Goal: Use online tool/utility

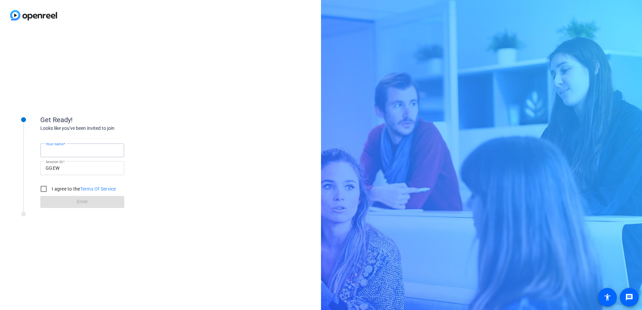
click at [100, 152] on input "Your name" at bounding box center [82, 150] width 73 height 8
type input "S"
type input "[PERSON_NAME]"
click at [42, 191] on input "I agree to the Terms Of Service" at bounding box center [43, 188] width 13 height 13
checkbox input "true"
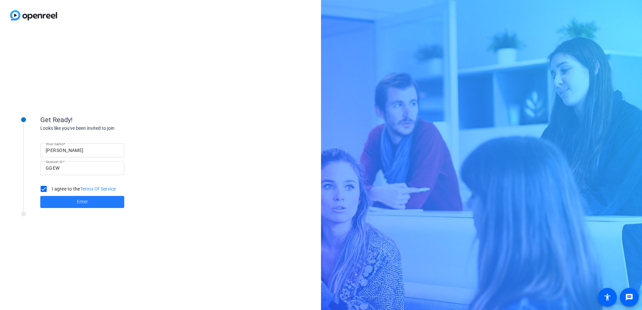
click at [65, 201] on span at bounding box center [82, 202] width 84 height 16
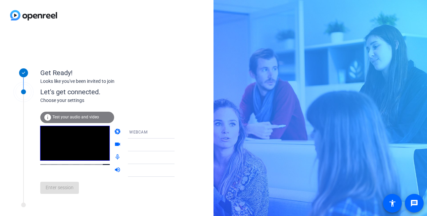
click at [71, 118] on span "Test your audio and video" at bounding box center [75, 117] width 47 height 5
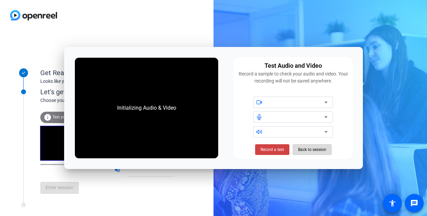
click at [313, 150] on span "Back to session" at bounding box center [312, 149] width 28 height 13
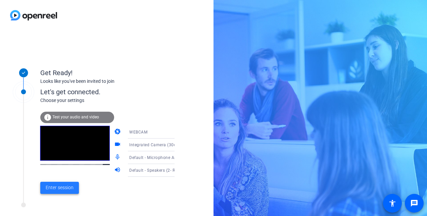
click at [57, 188] on span "Enter session" at bounding box center [60, 187] width 28 height 7
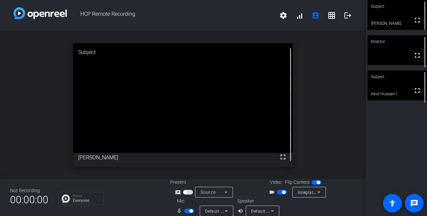
click at [391, 60] on video at bounding box center [396, 50] width 59 height 30
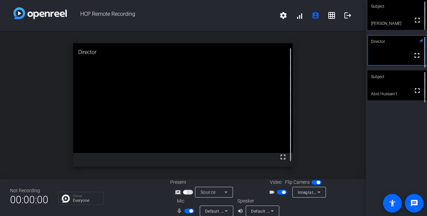
click at [388, 21] on video at bounding box center [396, 15] width 59 height 30
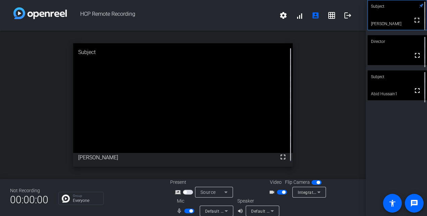
click at [282, 192] on span "button" at bounding box center [283, 192] width 3 height 3
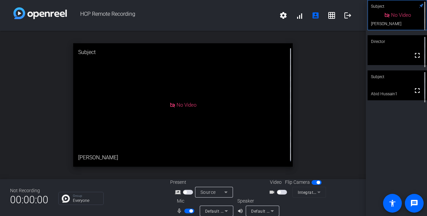
drag, startPoint x: 346, startPoint y: 0, endPoint x: 23, endPoint y: 96, distance: 336.7
click at [23, 96] on div "open_in_new Subject No Video [PERSON_NAME]" at bounding box center [183, 105] width 366 height 148
